Goal: Use online tool/utility: Utilize a website feature to perform a specific function

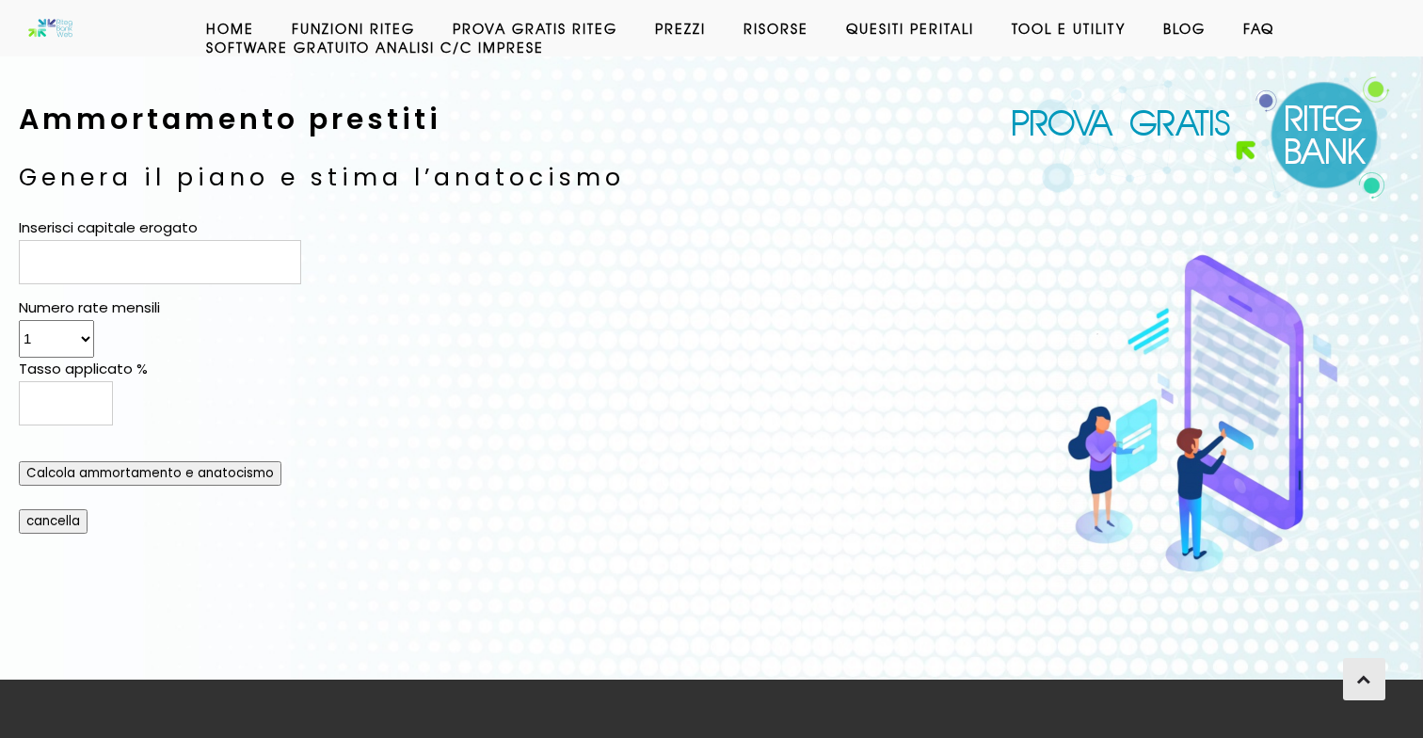
click at [270, 281] on input "Inserisci capitale erogato" at bounding box center [160, 262] width 282 height 44
click at [63, 341] on select "1 2 3 4 5 6 7 8 9 10 11 12 13 14 15 16 17 18 19 20 21 22 23 24 25 26 27 28 29 3…" at bounding box center [56, 339] width 75 height 38
click at [19, 320] on select "1 2 3 4 5 6 7 8 9 10 11 12 13 14 15 16 17 18 19 20 21 22 23 24 25 26 27 28 29 3…" at bounding box center [56, 339] width 75 height 38
click at [80, 344] on select "1 2 3 4 5 6 7 8 9 10 11 12 13 14 15 16 17 18 19 20 21 22 23 24 25 26 27 28 29 3…" at bounding box center [56, 339] width 75 height 38
click at [58, 344] on select "1 2 3 4 5 6 7 8 9 10 11 12 13 14 15 16 17 18 19 20 21 22 23 24 25 26 27 28 29 3…" at bounding box center [56, 339] width 75 height 38
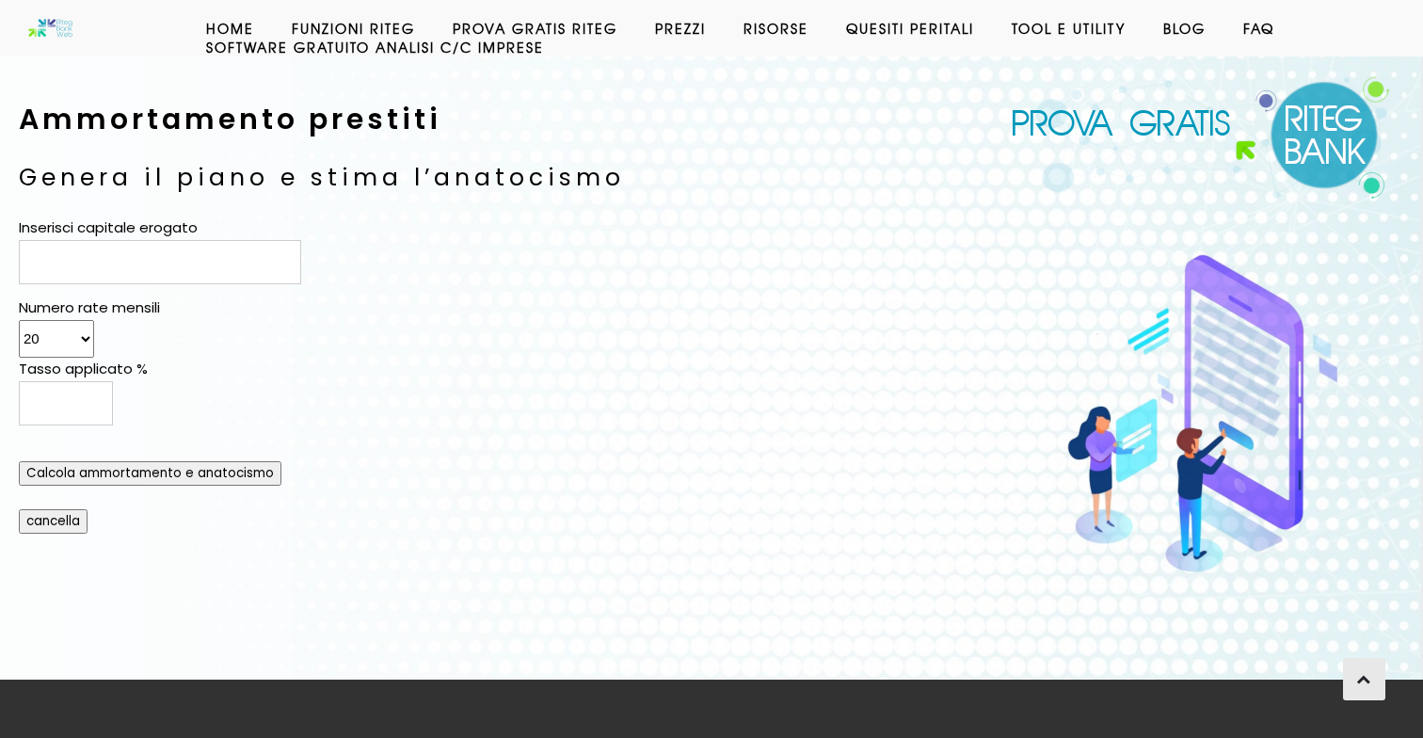
click at [58, 333] on select "1 2 3 4 5 6 7 8 9 10 11 12 13 14 15 16 17 18 19 20 21 22 23 24 25 26 27 28 29 3…" at bounding box center [56, 339] width 75 height 38
select select "240"
click at [19, 320] on select "1 2 3 4 5 6 7 8 9 10 11 12 13 14 15 16 17 18 19 20 21 22 23 24 25 26 27 28 29 3…" at bounding box center [56, 339] width 75 height 38
click at [160, 264] on input "Inserisci capitale erogato" at bounding box center [160, 262] width 282 height 44
type input "180000"
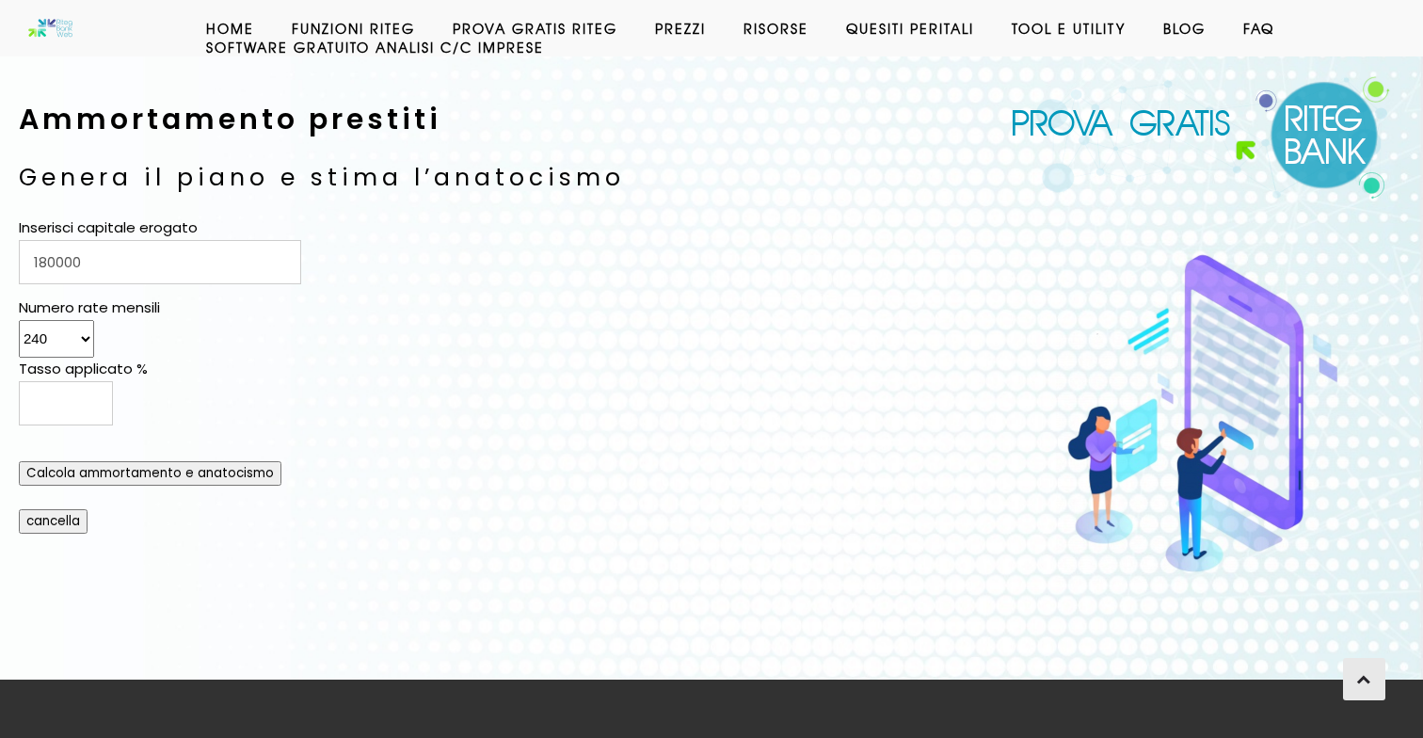
click at [92, 396] on input "Tasso applicato %" at bounding box center [66, 403] width 94 height 44
click at [73, 406] on input "3,3" at bounding box center [66, 403] width 94 height 44
click at [110, 478] on input "Calcola ammortamento e anatocismo" at bounding box center [150, 473] width 263 height 24
type input "3.1"
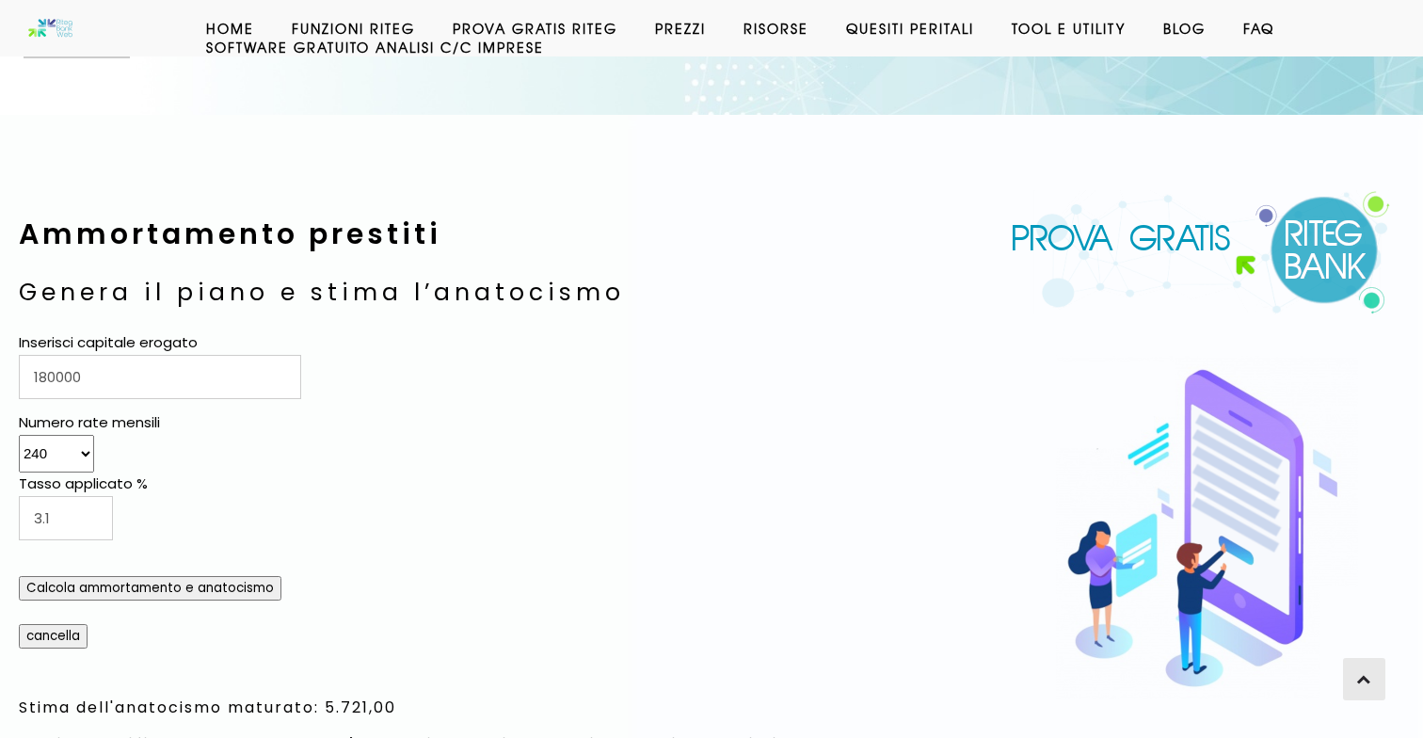
scroll to position [954, 0]
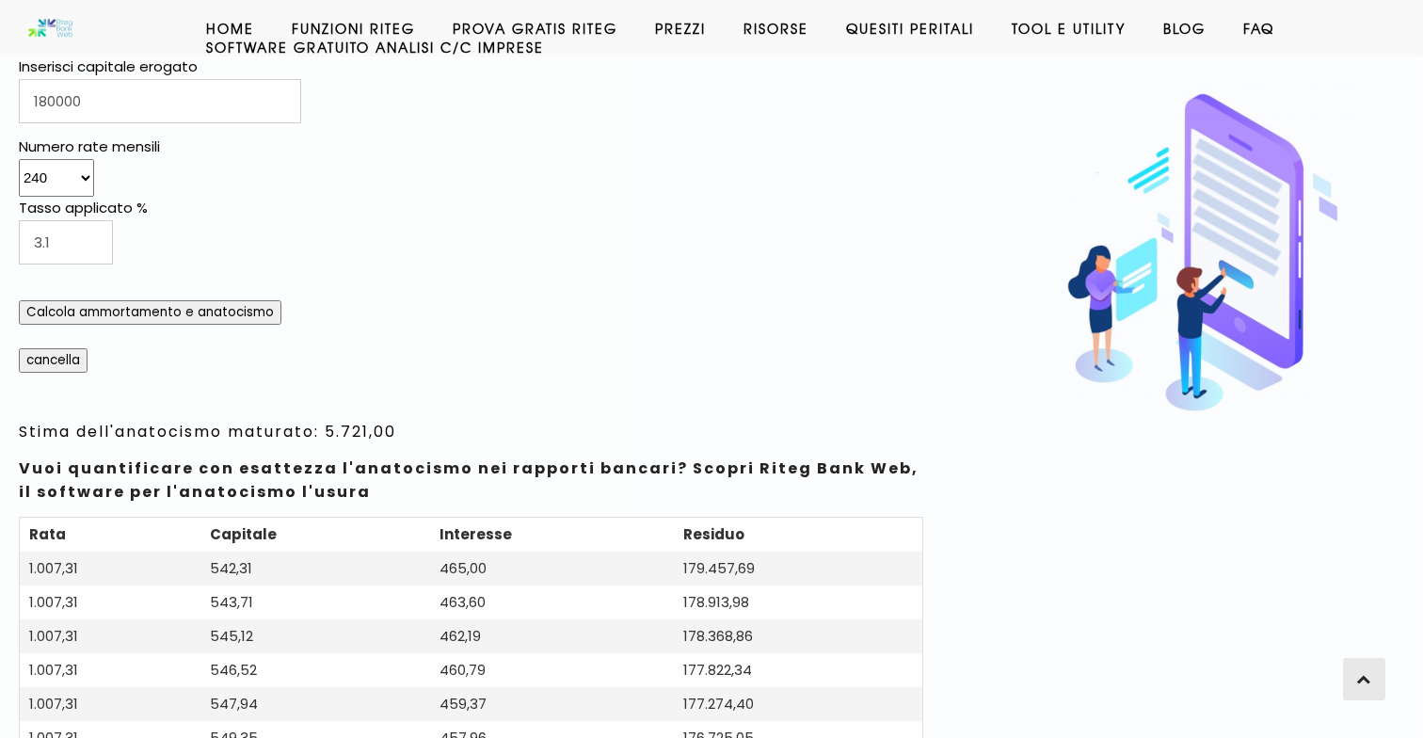
click at [352, 431] on h4 "Stima dell'anatocismo maturato: 5.721,00" at bounding box center [471, 432] width 904 height 24
copy h4 "5.721,00"
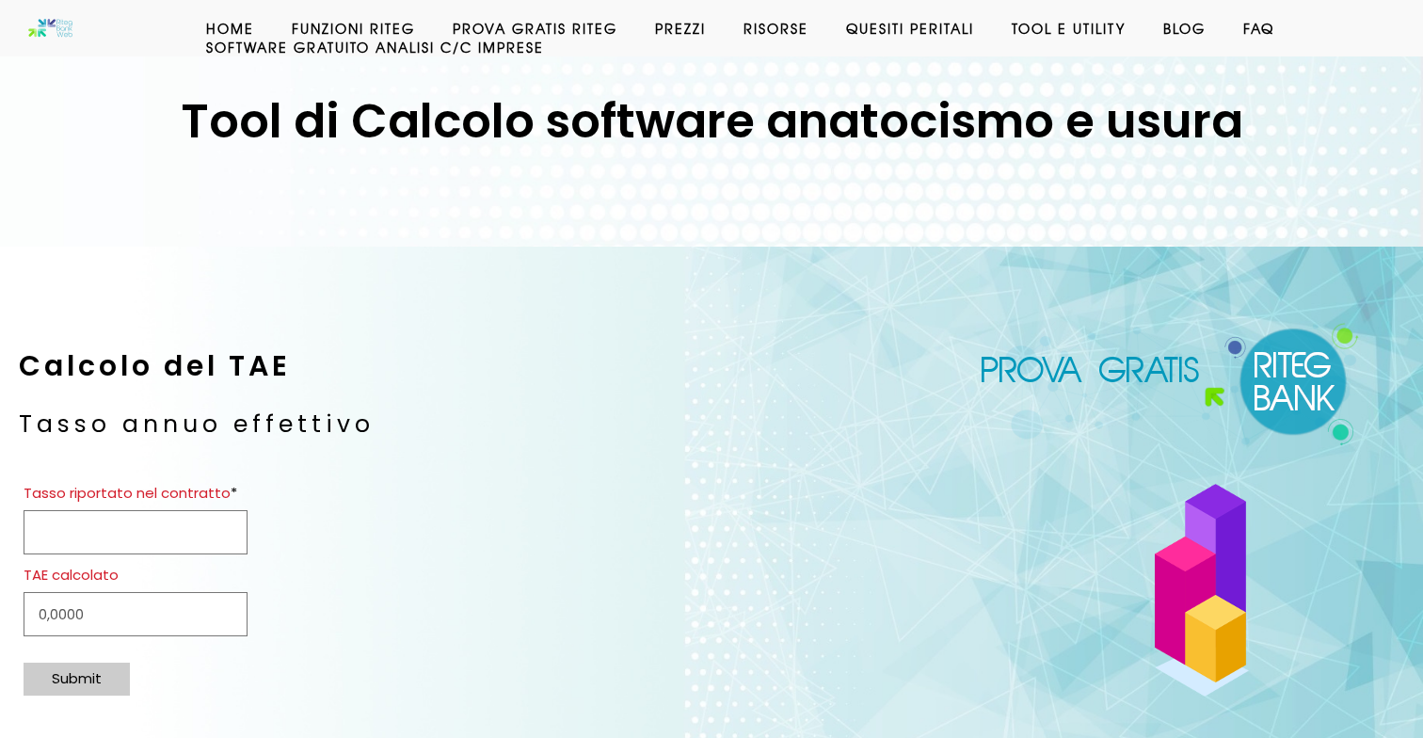
scroll to position [42, 0]
click at [256, 408] on h3 "Tasso annuo effettivo" at bounding box center [471, 424] width 904 height 40
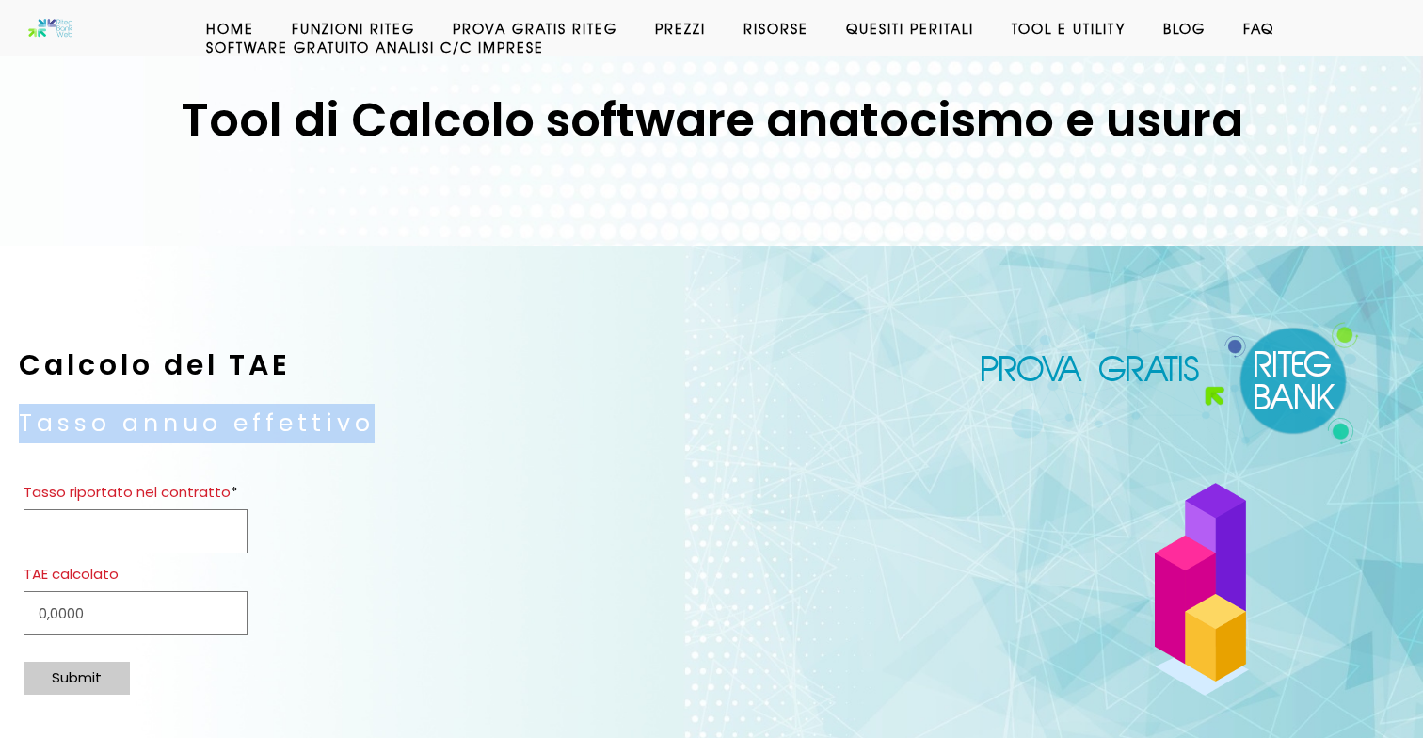
click at [256, 408] on h3 "Tasso annuo effettivo" at bounding box center [471, 424] width 904 height 40
copy div "Tasso annuo effettivo"
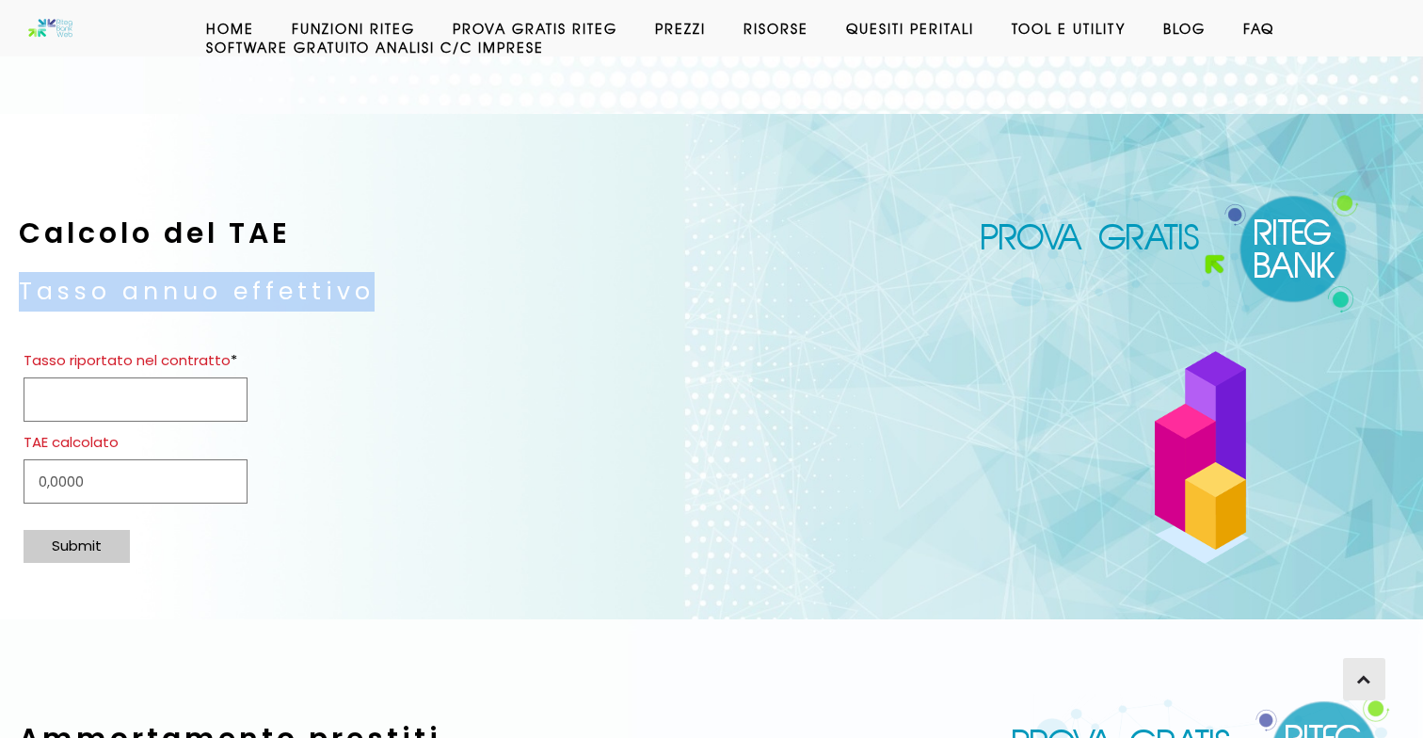
scroll to position [173, 0]
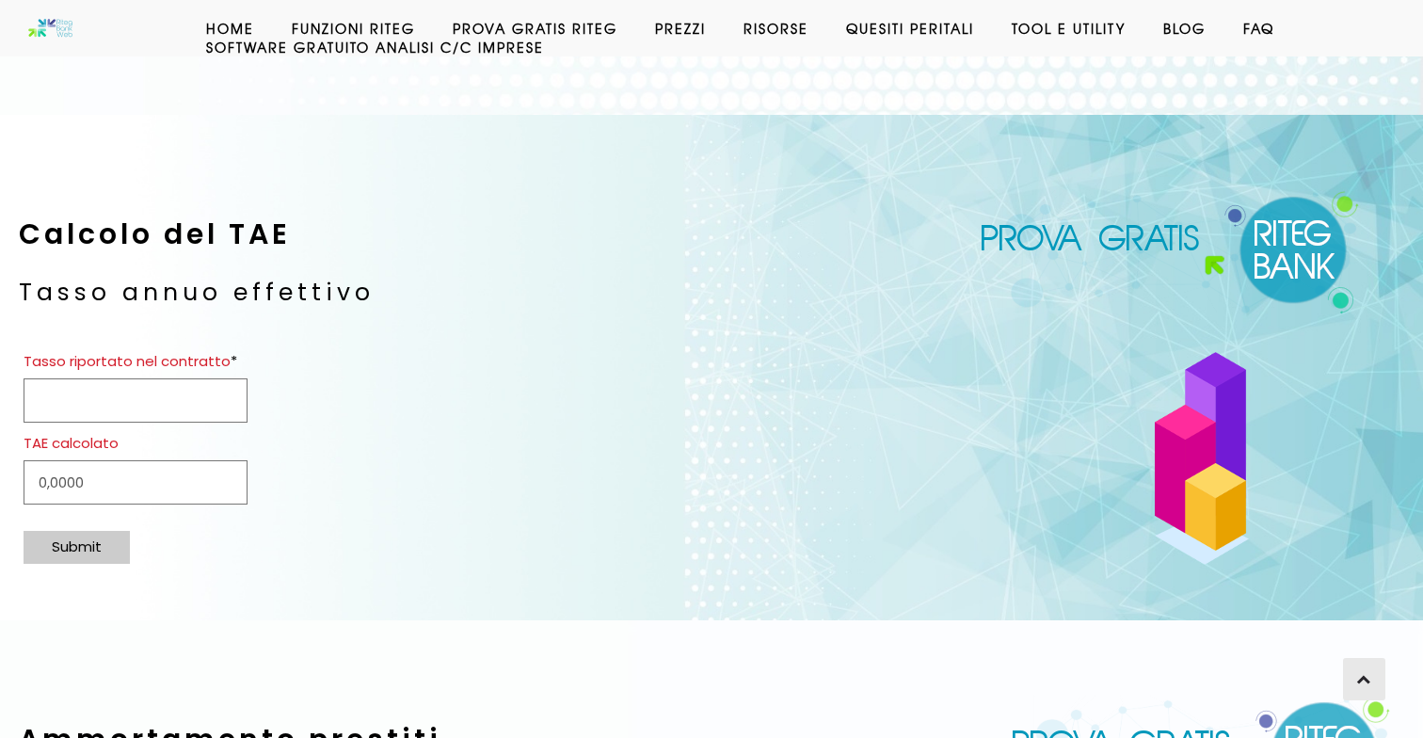
click at [208, 383] on input "Tasso riportato nel contratto *" at bounding box center [136, 400] width 224 height 44
type input "3,1"
type input "3,1362"
type input "3,1"
click at [93, 543] on div "Submit" at bounding box center [77, 547] width 106 height 33
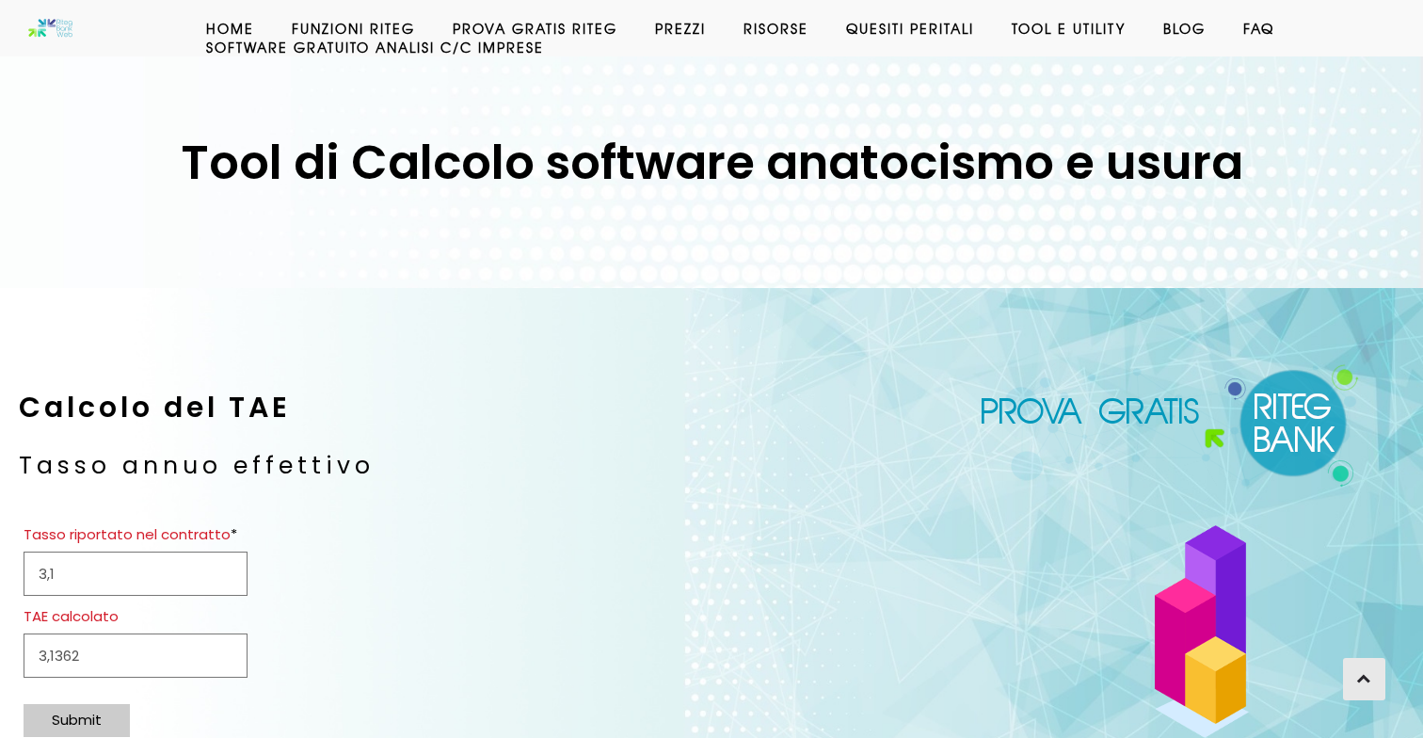
select select "240"
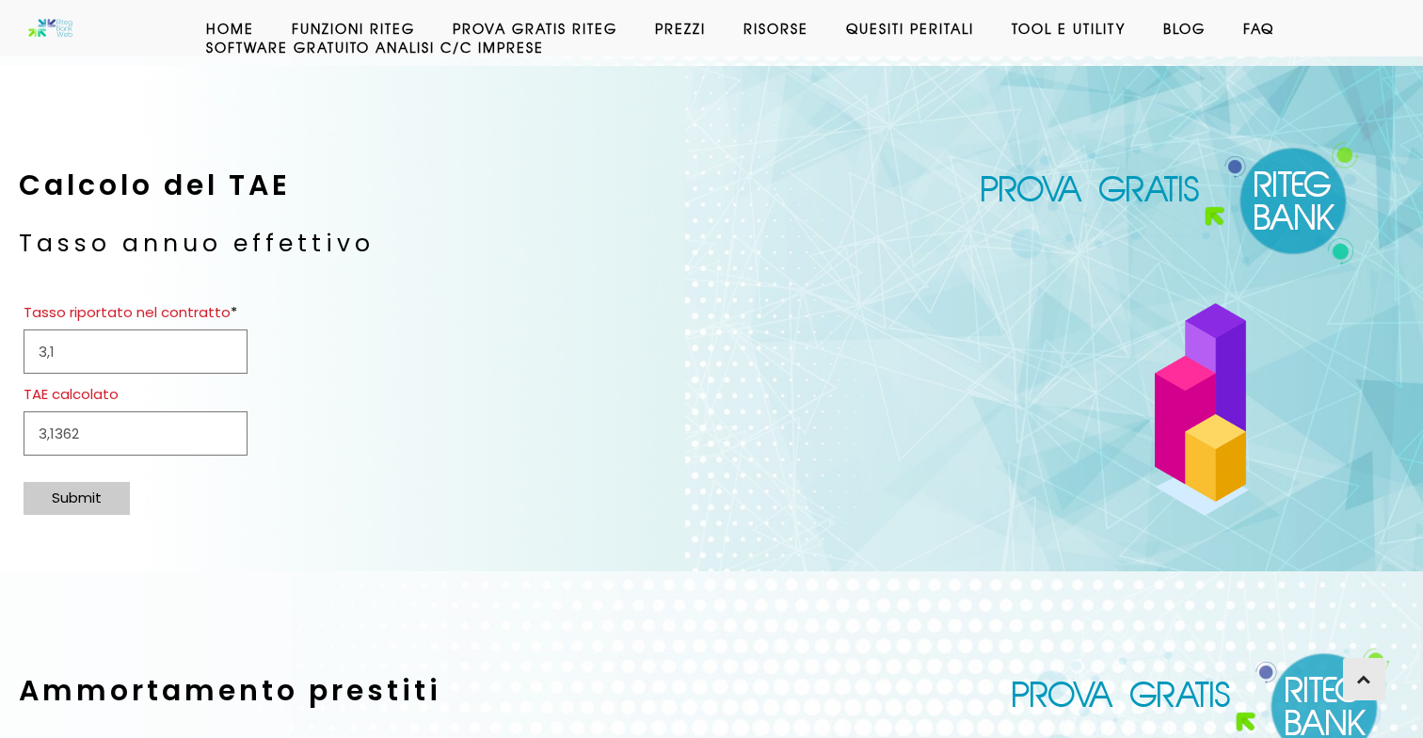
scroll to position [202, 0]
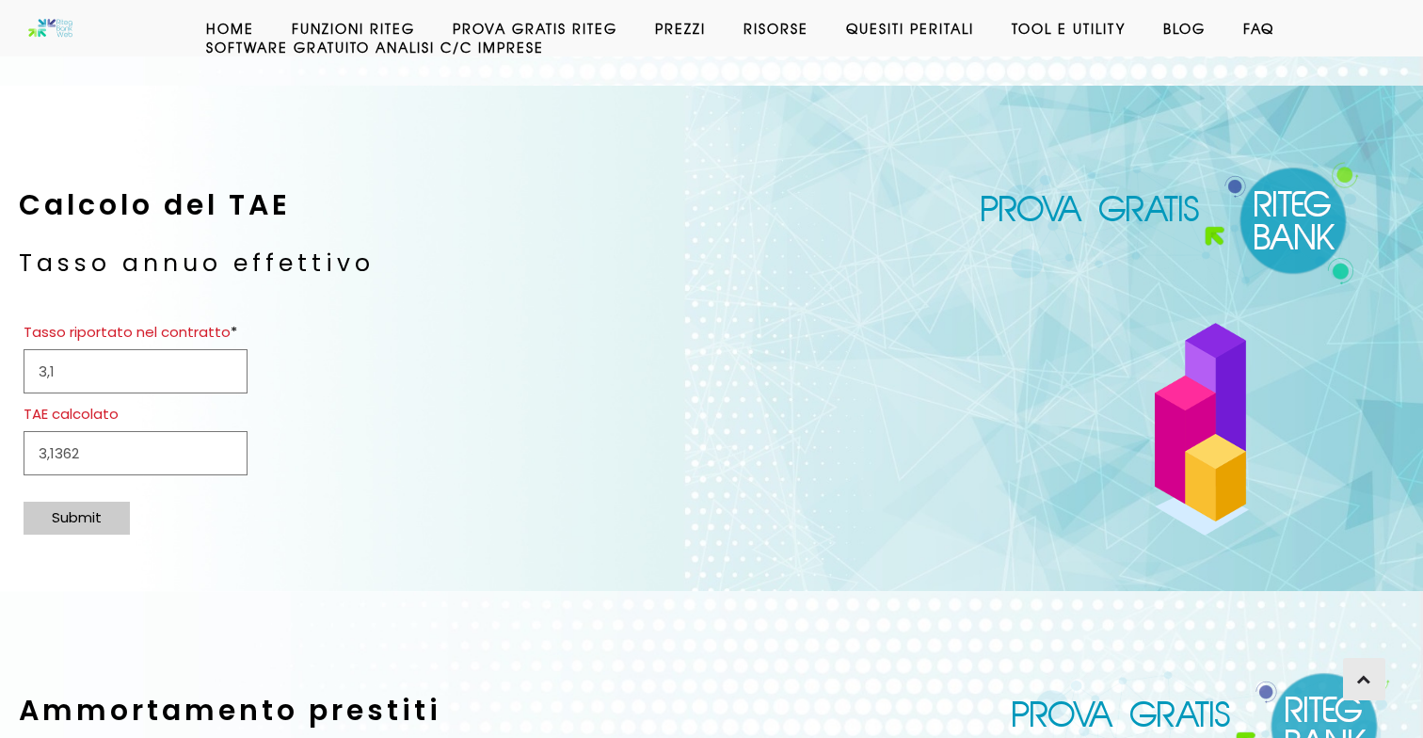
click at [119, 504] on div "Submit" at bounding box center [77, 518] width 106 height 33
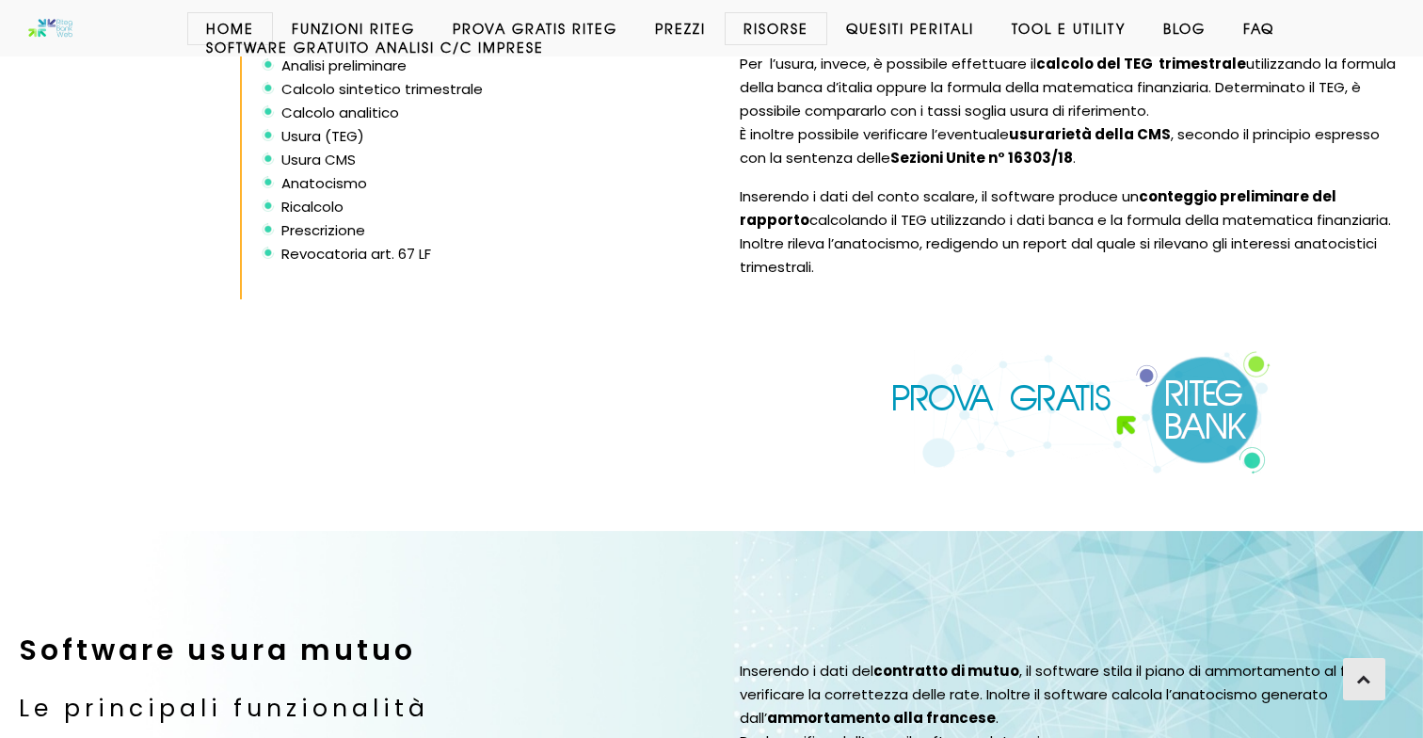
scroll to position [3153, 0]
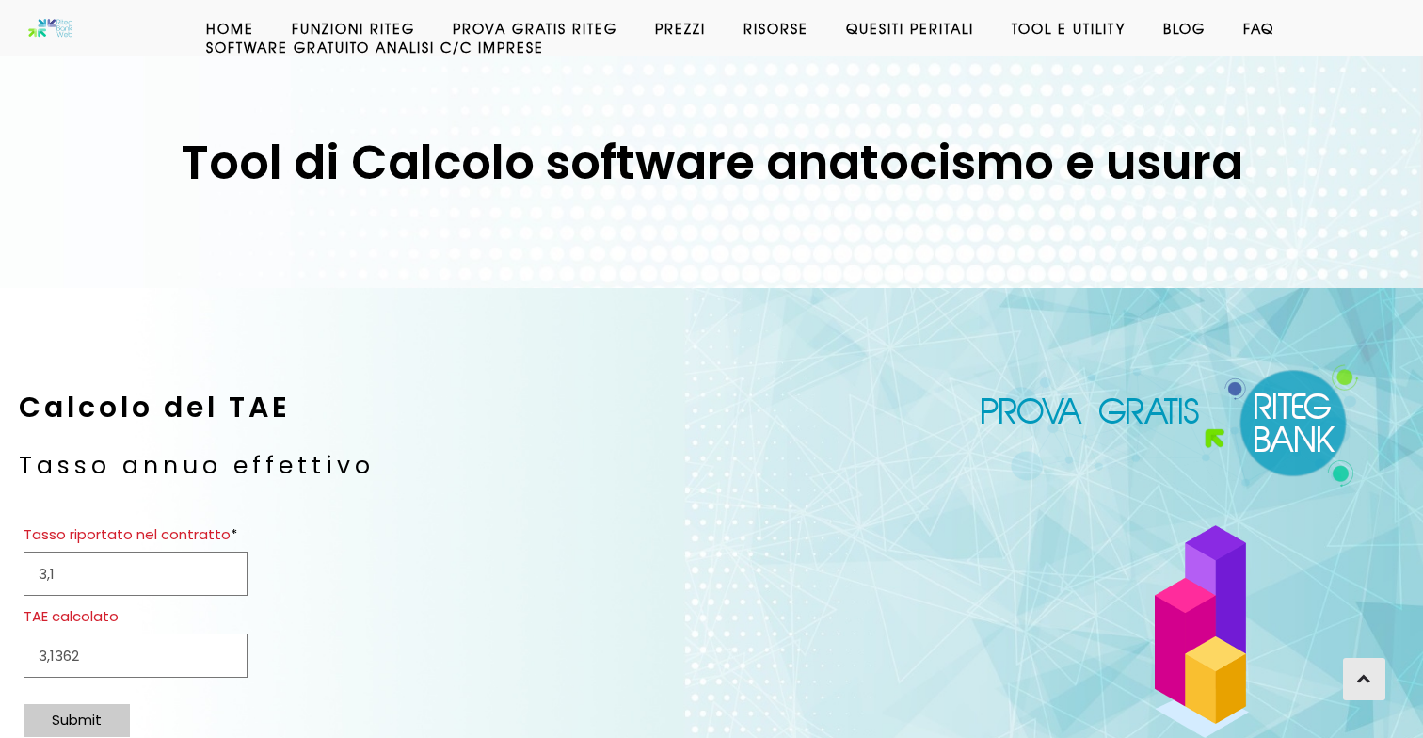
select select "240"
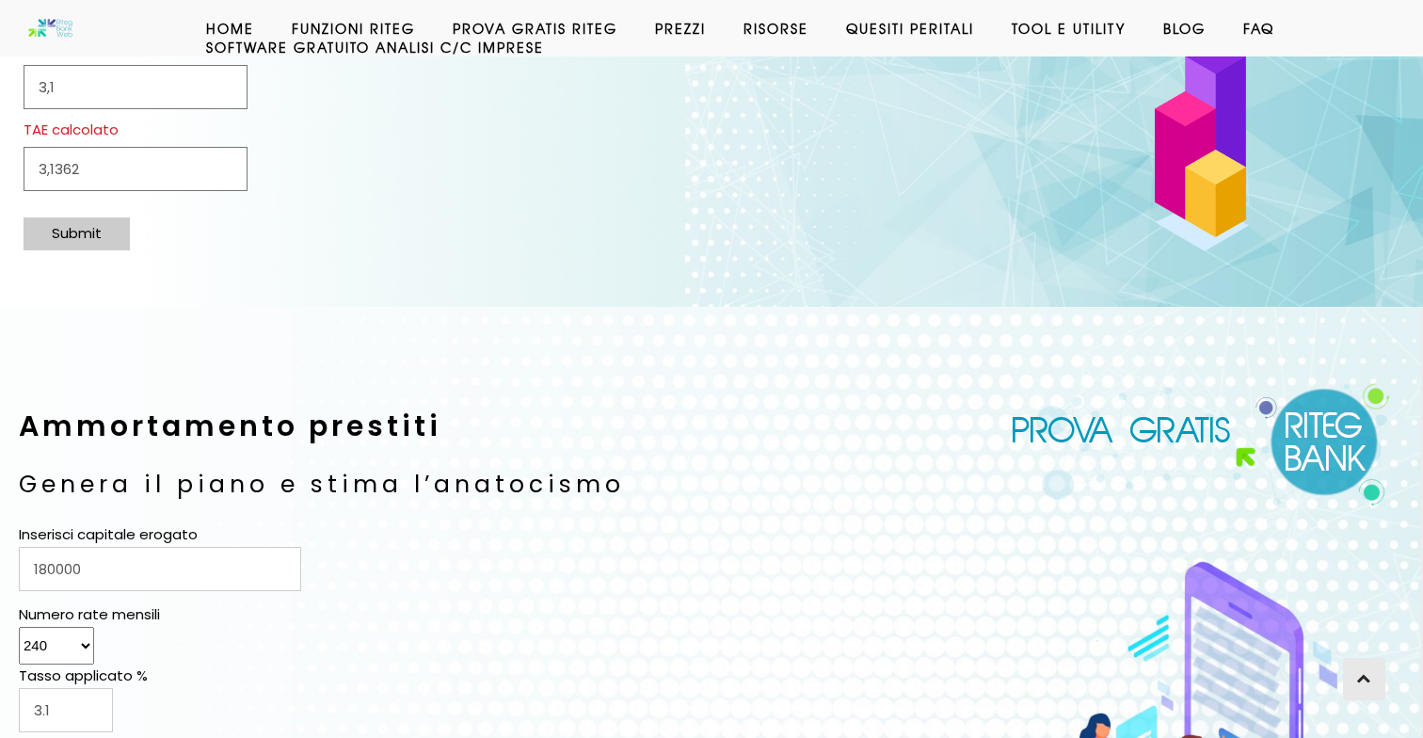
scroll to position [661, 0]
